Goal: Information Seeking & Learning: Learn about a topic

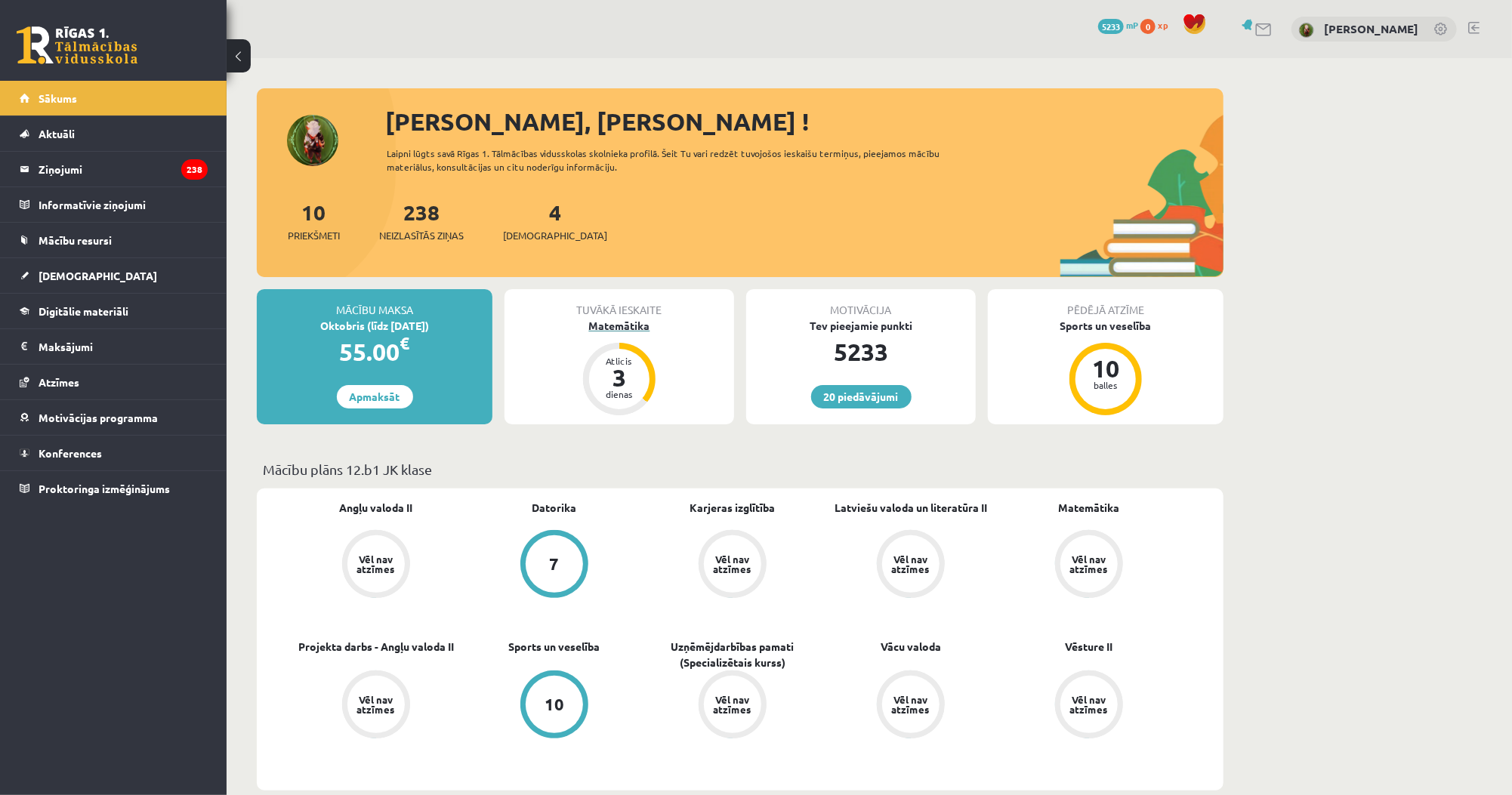
click at [625, 377] on div "3" at bounding box center [619, 377] width 45 height 24
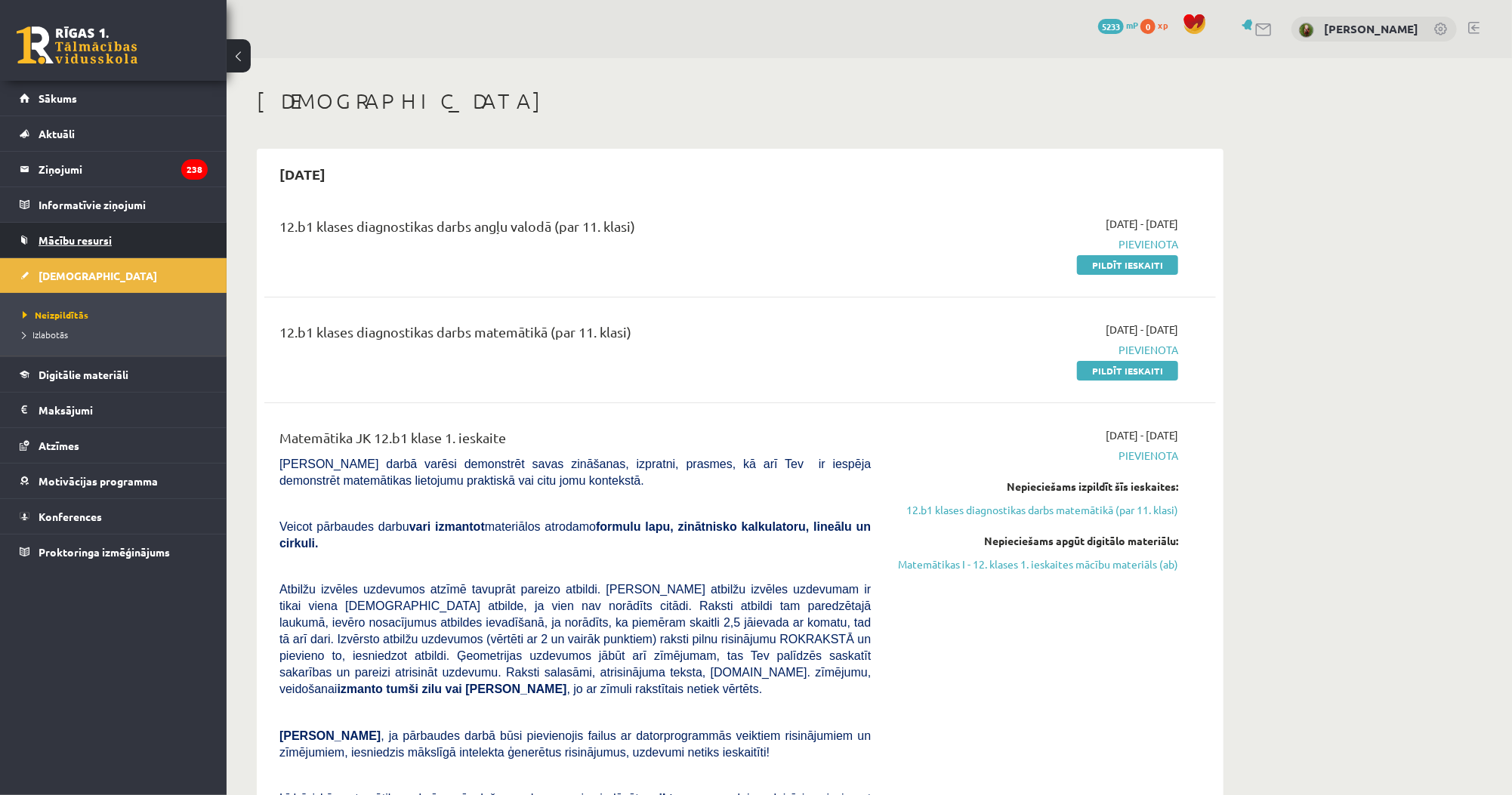
click at [79, 238] on span "Mācību resursi" at bounding box center [75, 240] width 73 height 13
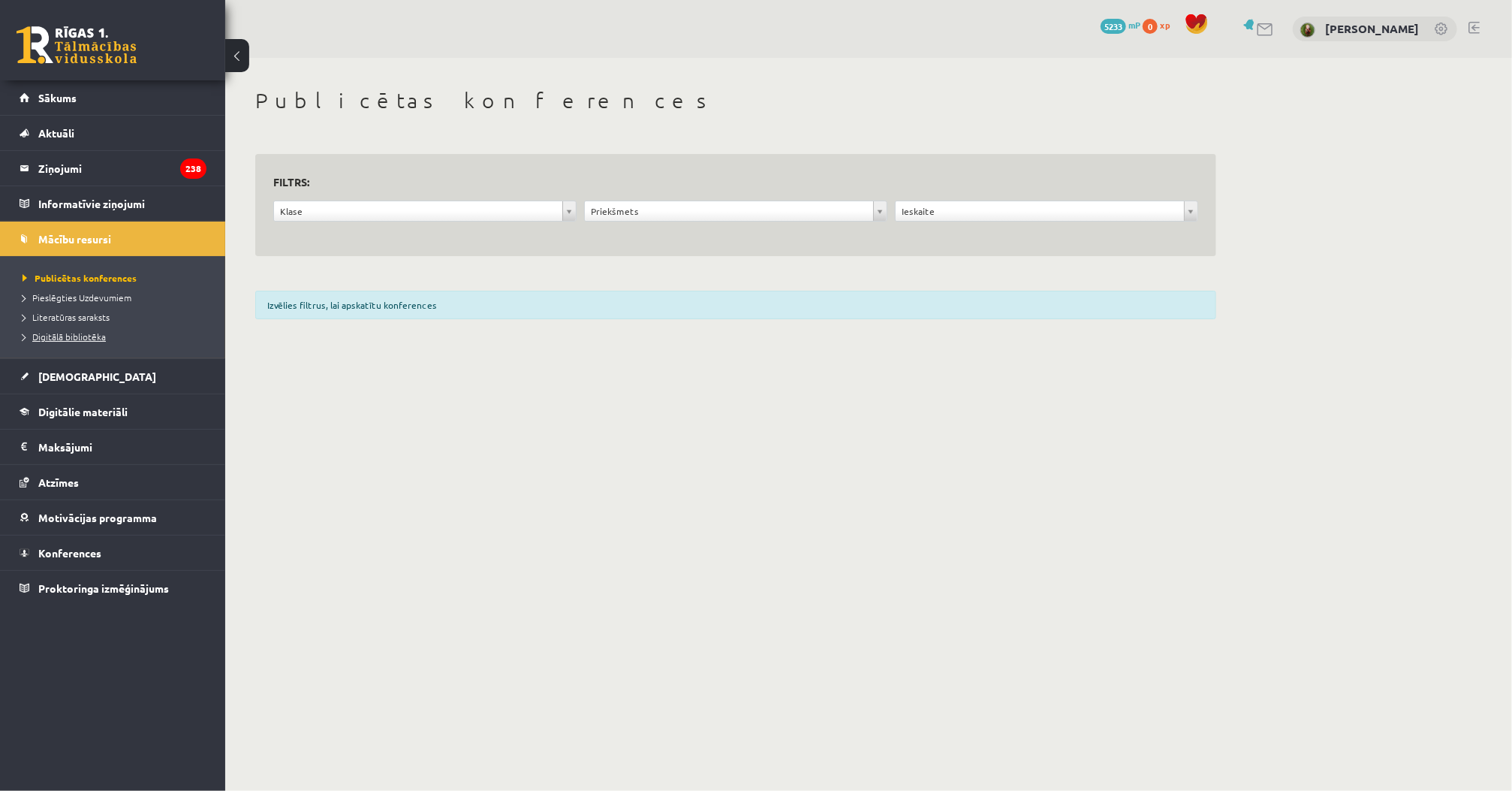
click at [88, 339] on span "Digitālā bibliotēka" at bounding box center [64, 336] width 83 height 12
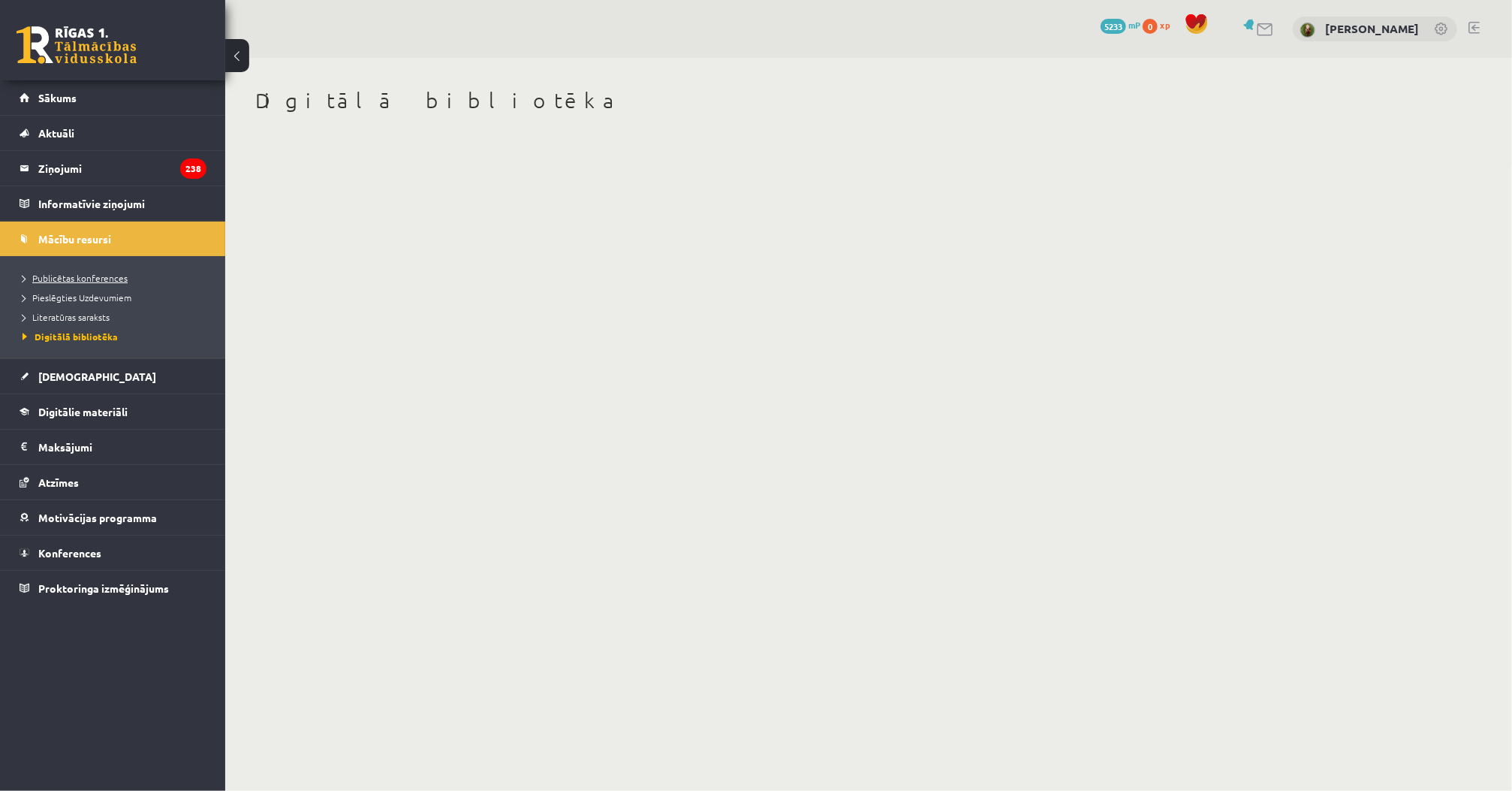
click at [107, 280] on span "Publicētas konferences" at bounding box center [75, 278] width 105 height 12
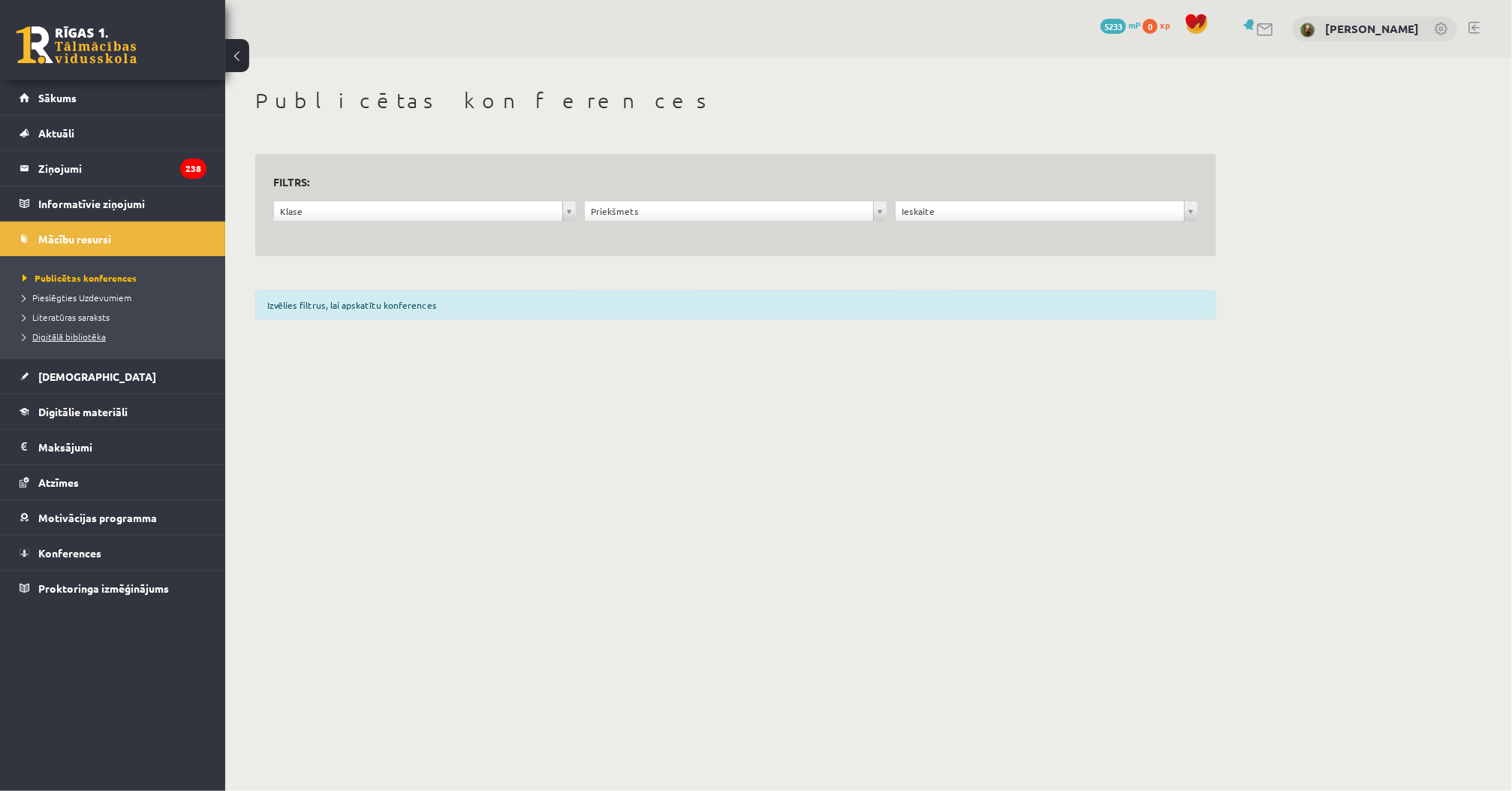
click at [103, 340] on link "Digitālā bibliotēka" at bounding box center [116, 336] width 188 height 13
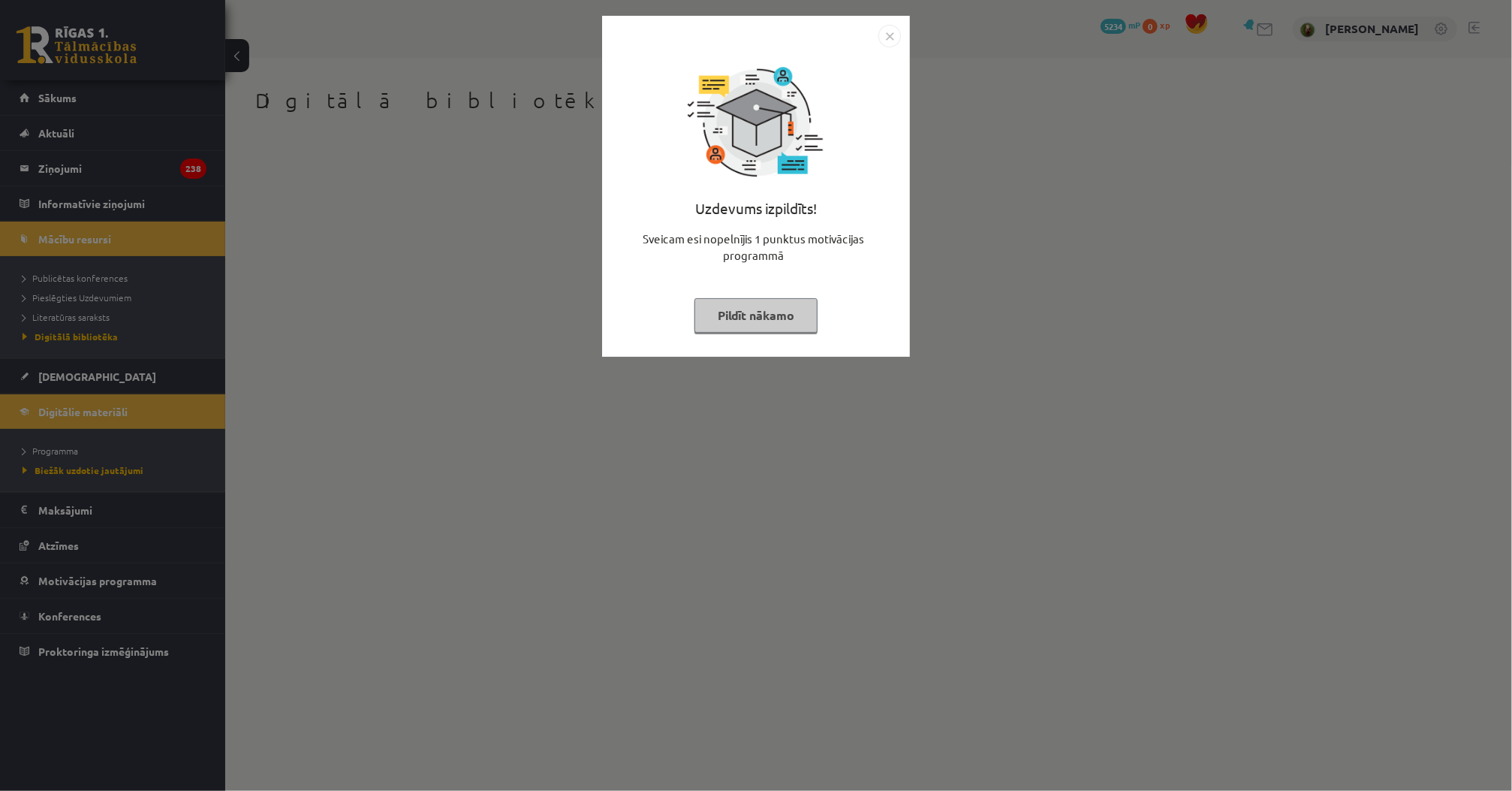
click at [754, 330] on button "Pildīt nākamo" at bounding box center [756, 315] width 123 height 34
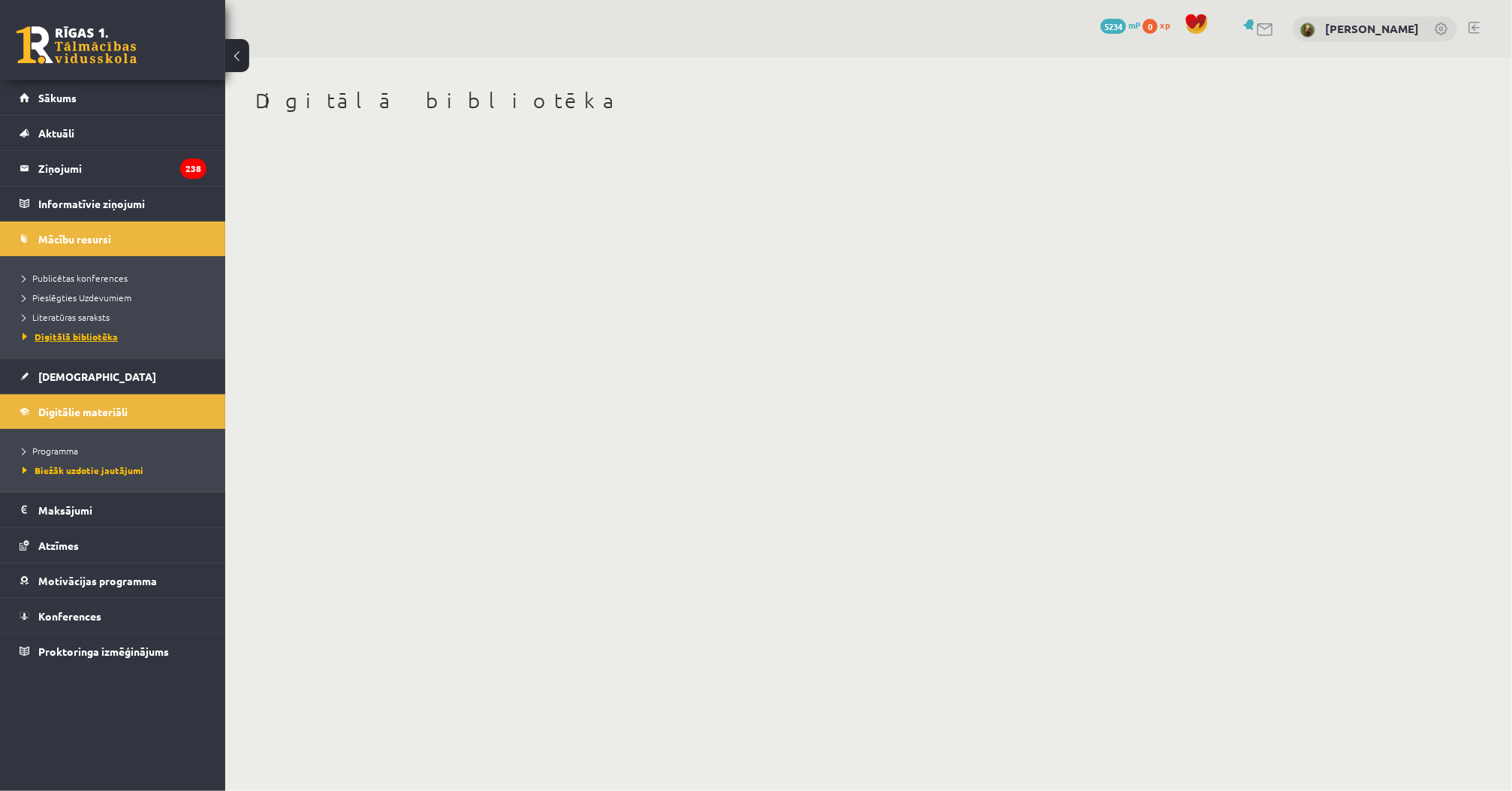
click at [114, 340] on link "Digitālā bibliotēka" at bounding box center [116, 336] width 188 height 13
click at [530, 78] on div "Digitālā bibliotēka" at bounding box center [736, 112] width 1021 height 108
click at [75, 276] on span "Publicētas konferences" at bounding box center [75, 278] width 105 height 12
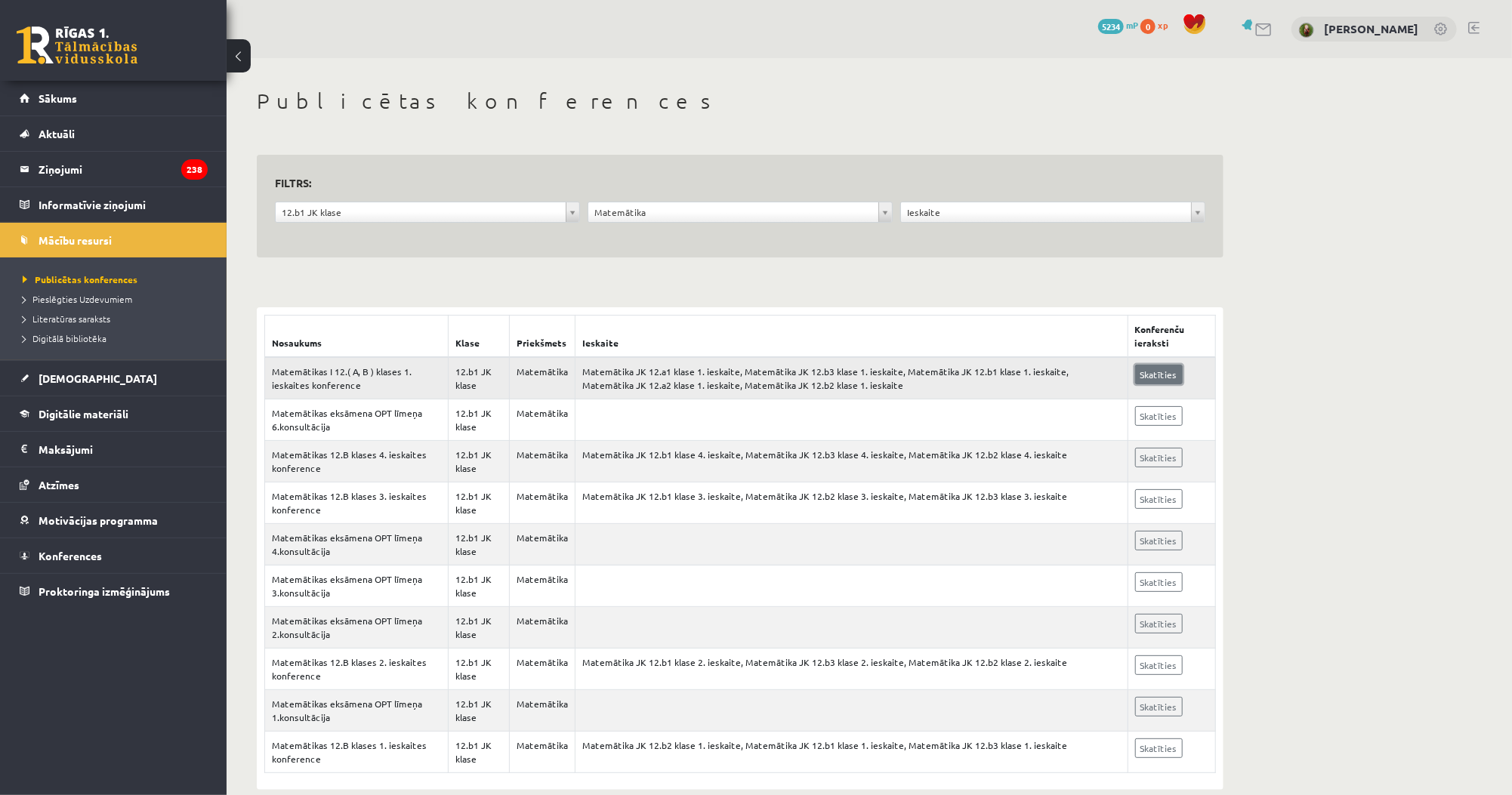
click at [1151, 369] on link "Skatīties" at bounding box center [1159, 374] width 48 height 19
